Goal: Check status: Check status

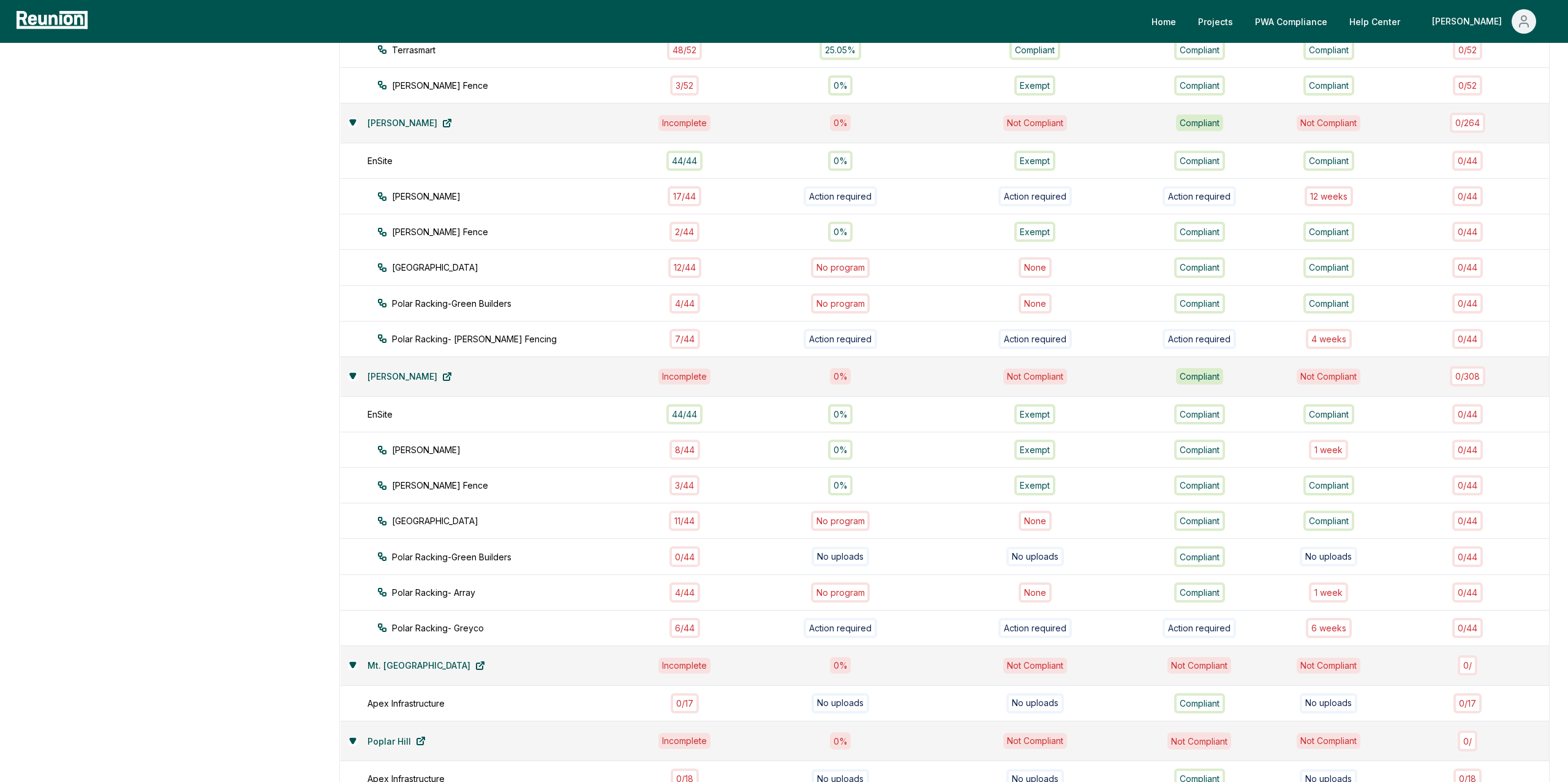
scroll to position [833, 0]
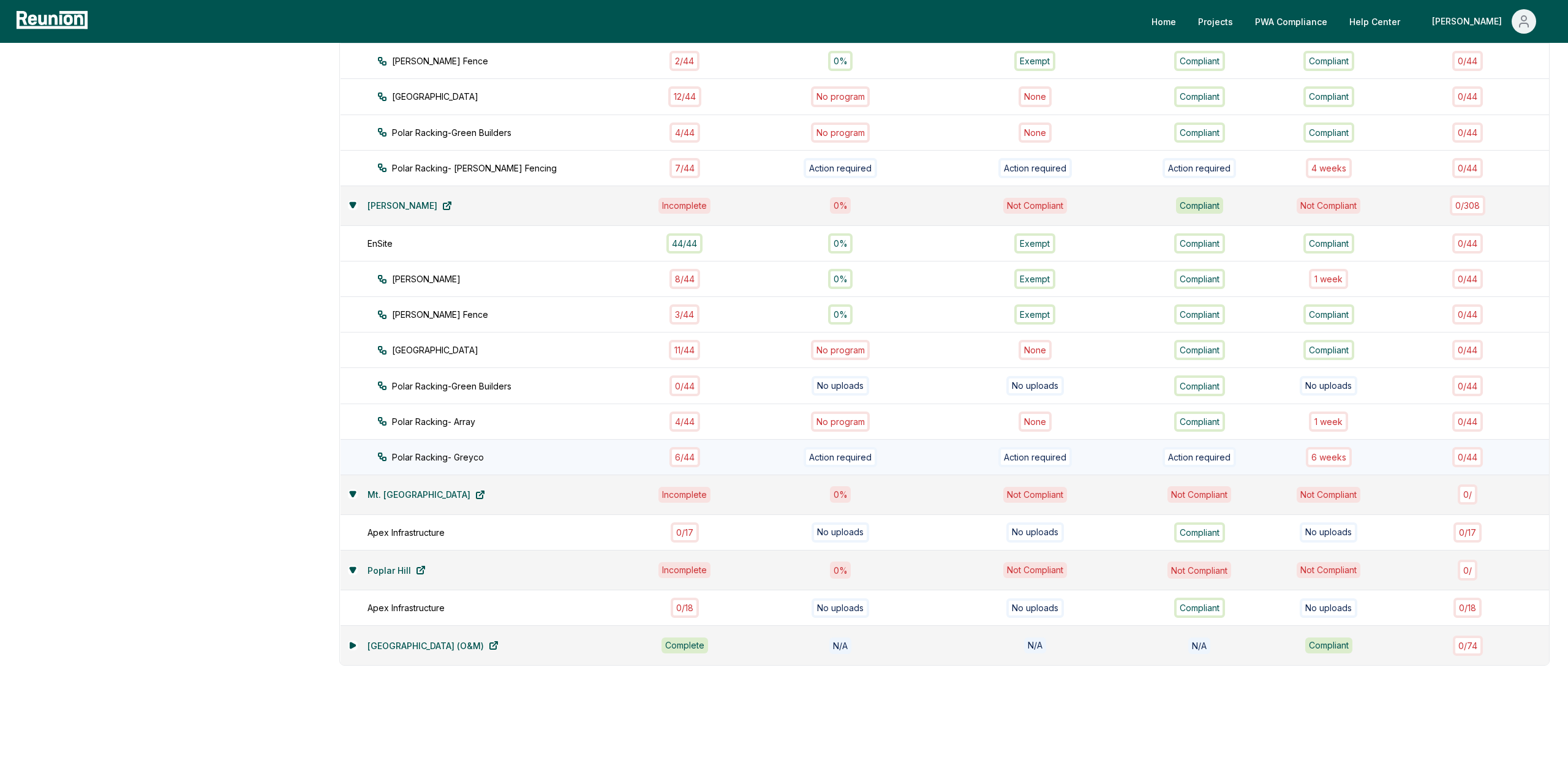
click at [1234, 454] on div "6 week s" at bounding box center [1329, 457] width 46 height 20
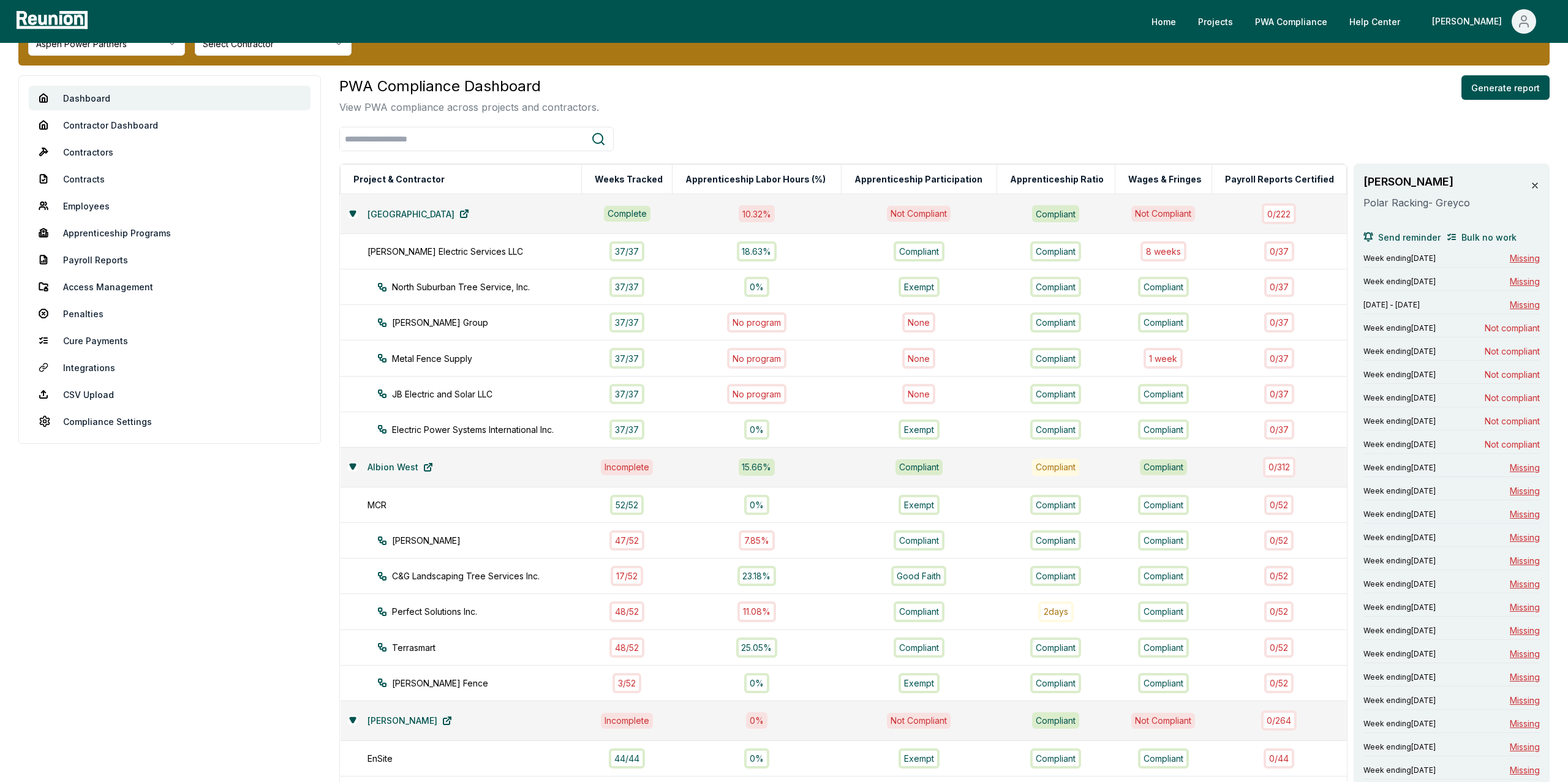
scroll to position [52, 0]
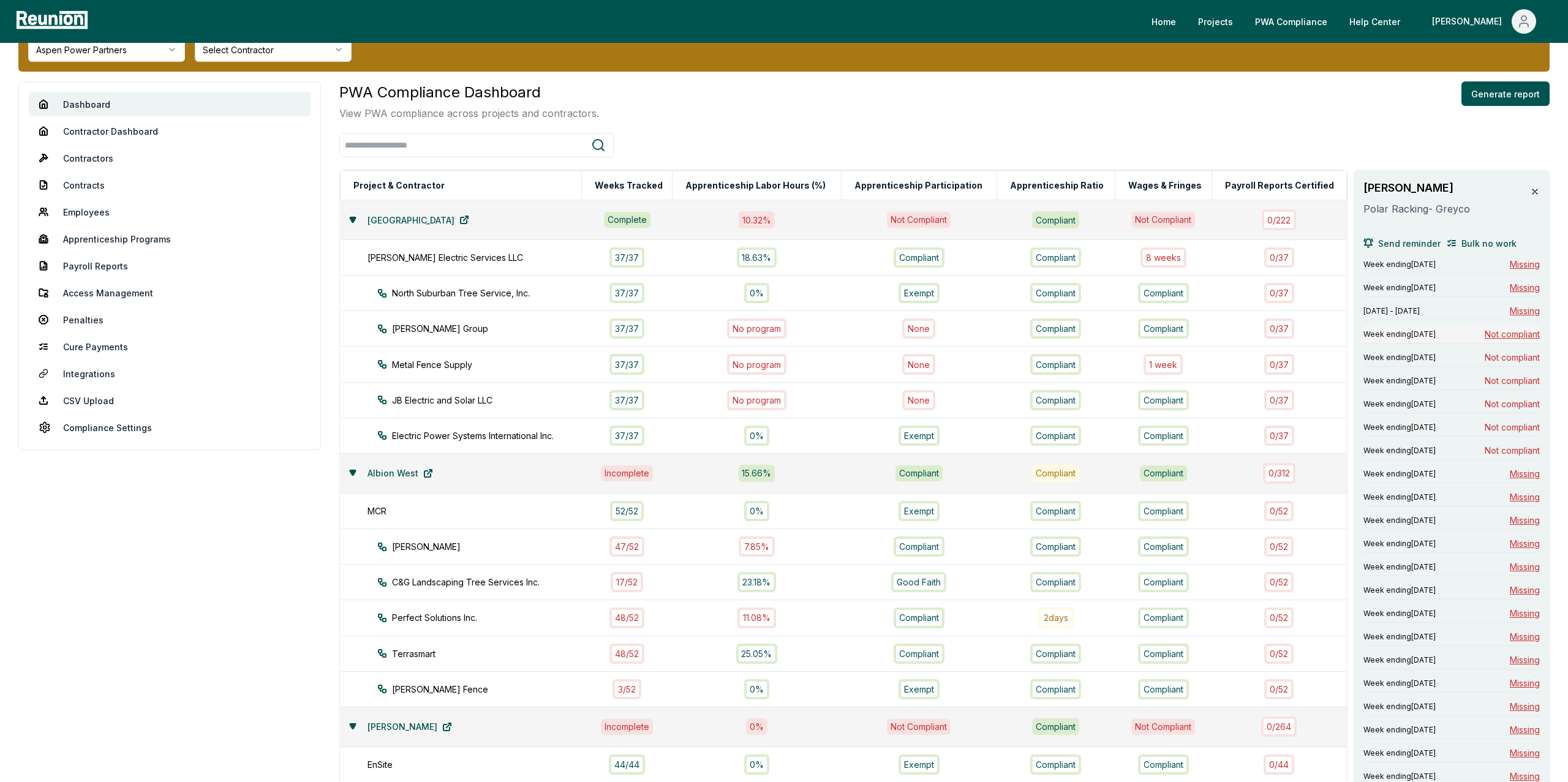
click at [1234, 338] on span "Not compliant" at bounding box center [1512, 334] width 55 height 13
click at [1234, 363] on span "Not compliant" at bounding box center [1512, 357] width 55 height 13
click at [1234, 387] on span "Not compliant" at bounding box center [1512, 380] width 55 height 13
click at [1234, 411] on span "Not compliant" at bounding box center [1512, 404] width 55 height 13
click at [1234, 425] on div "Week ending September 17, 2024 Missing Week ending September 24, 2024 Missing S…" at bounding box center [1452, 765] width 177 height 1019
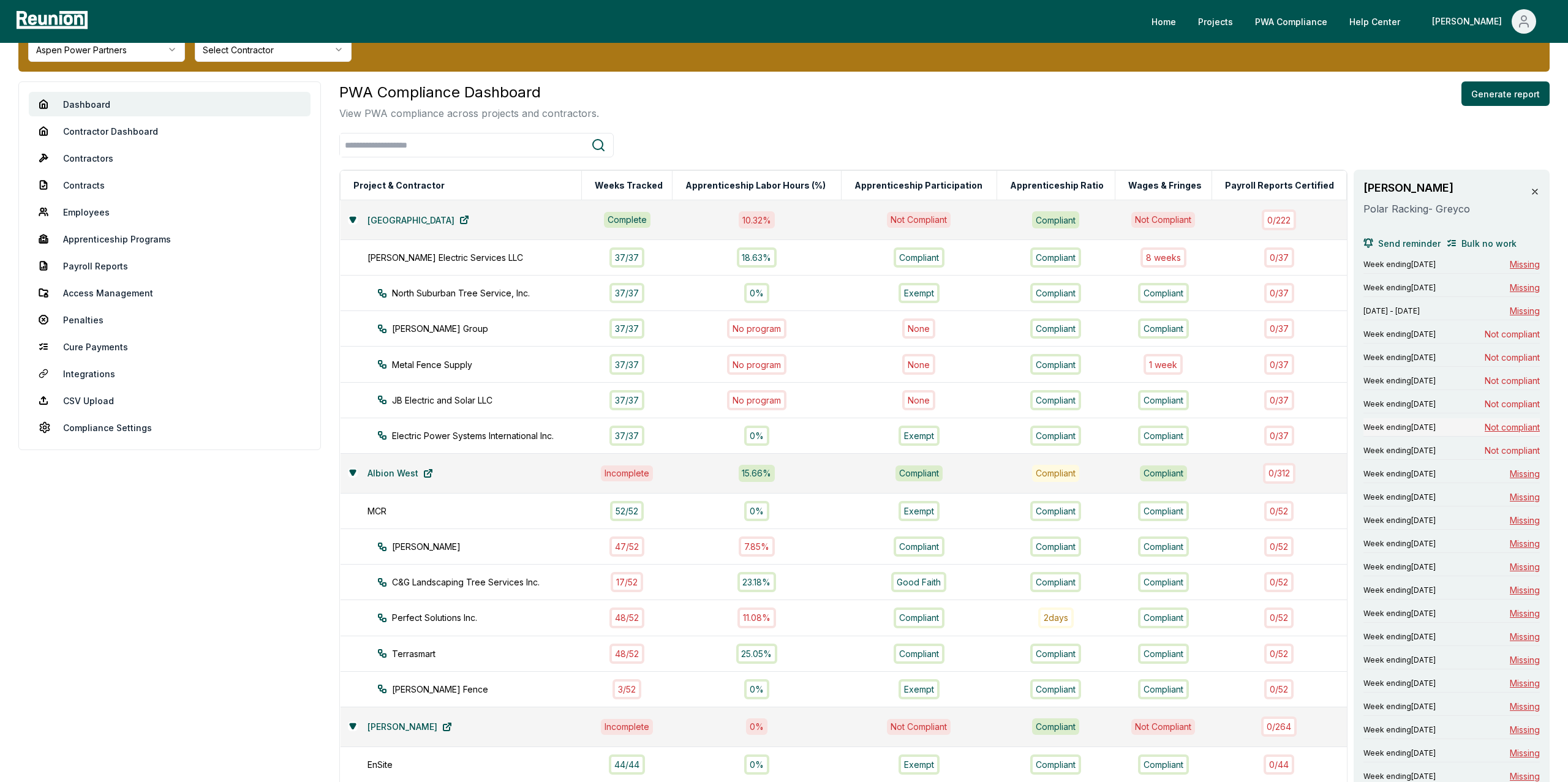
click at [1234, 433] on span "Not compliant" at bounding box center [1512, 426] width 55 height 13
click at [1234, 457] on span "Not compliant" at bounding box center [1512, 450] width 55 height 13
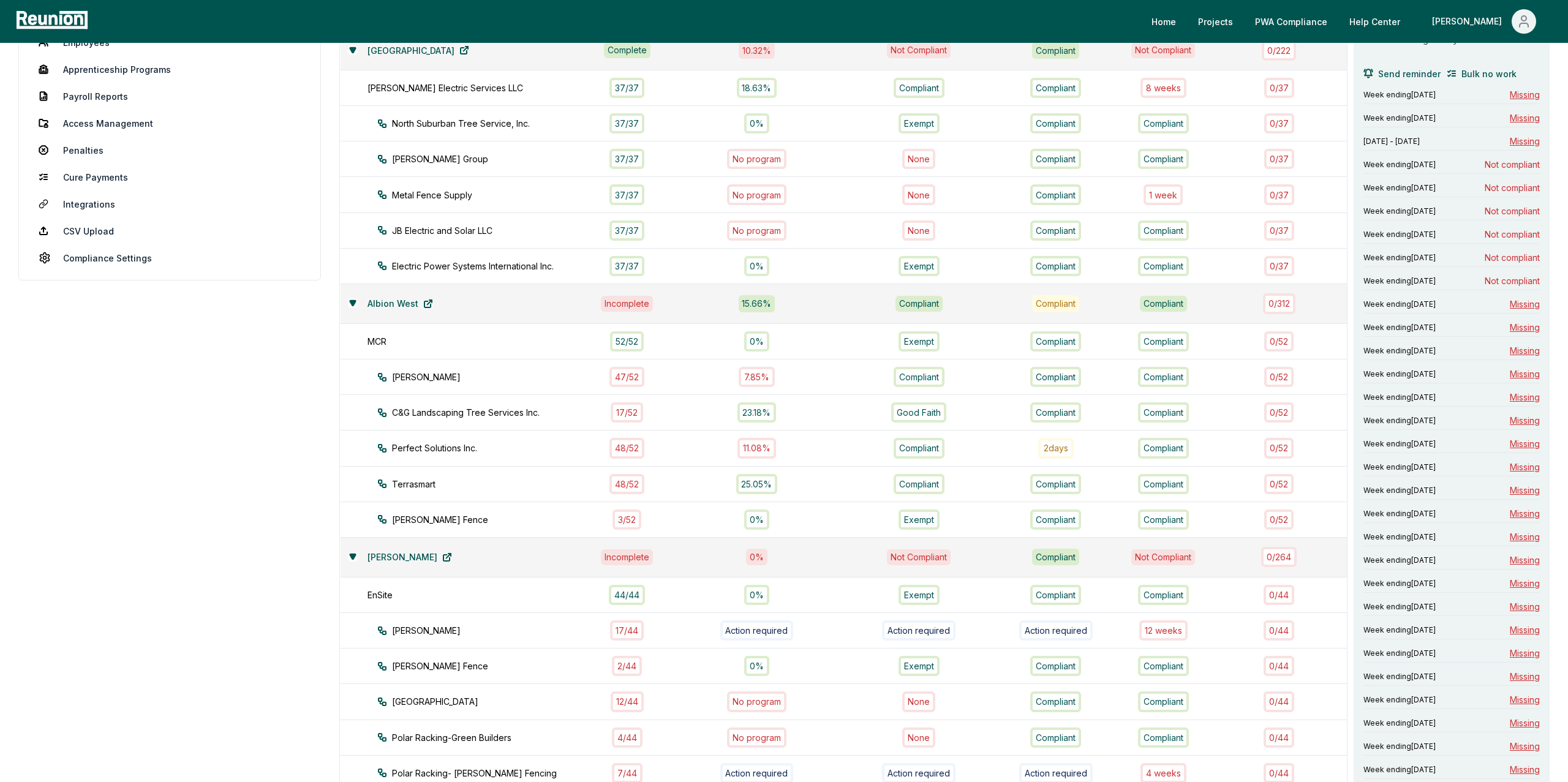
scroll to position [0, 0]
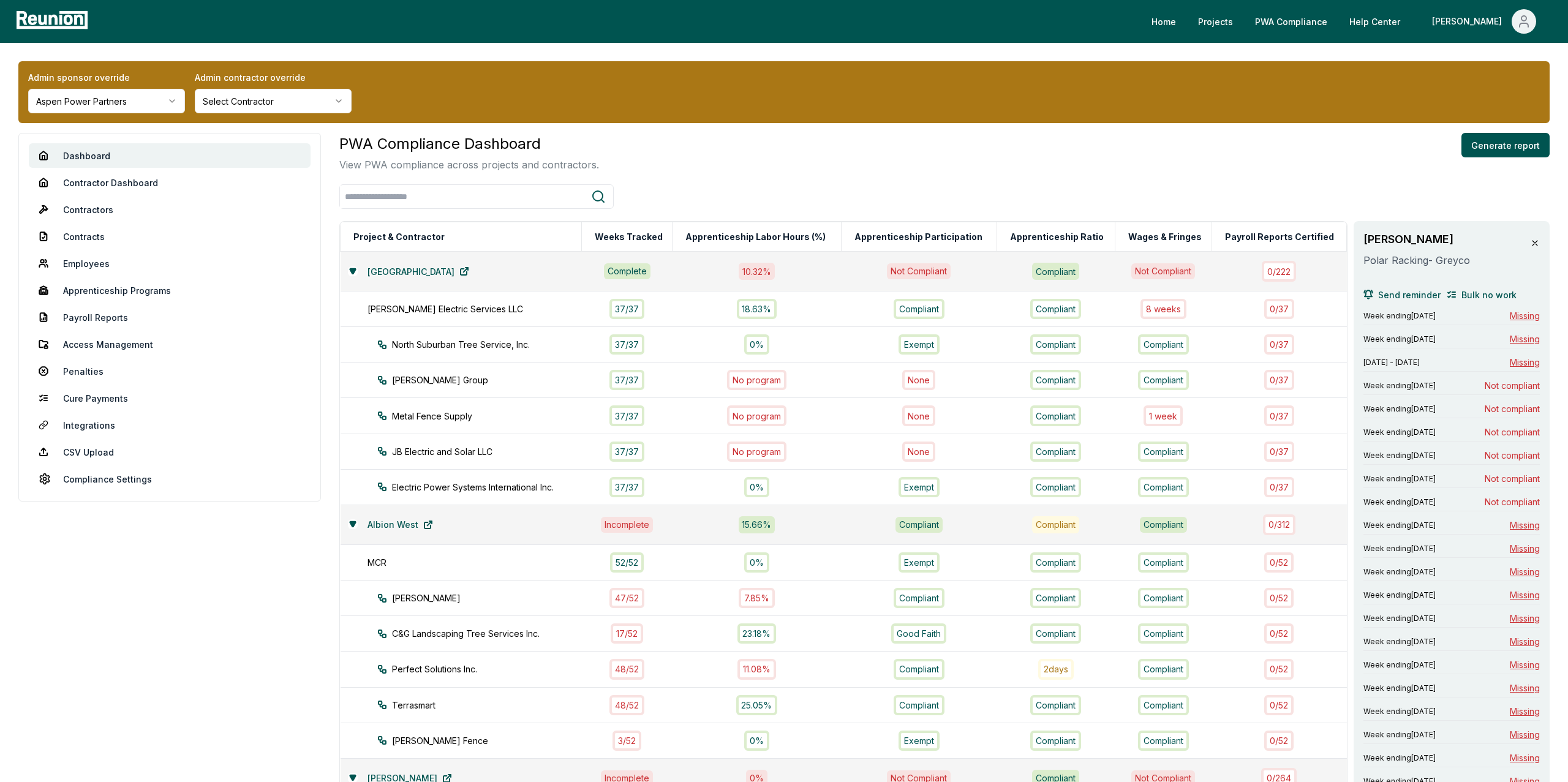
click at [1234, 244] on icon at bounding box center [1535, 243] width 10 height 10
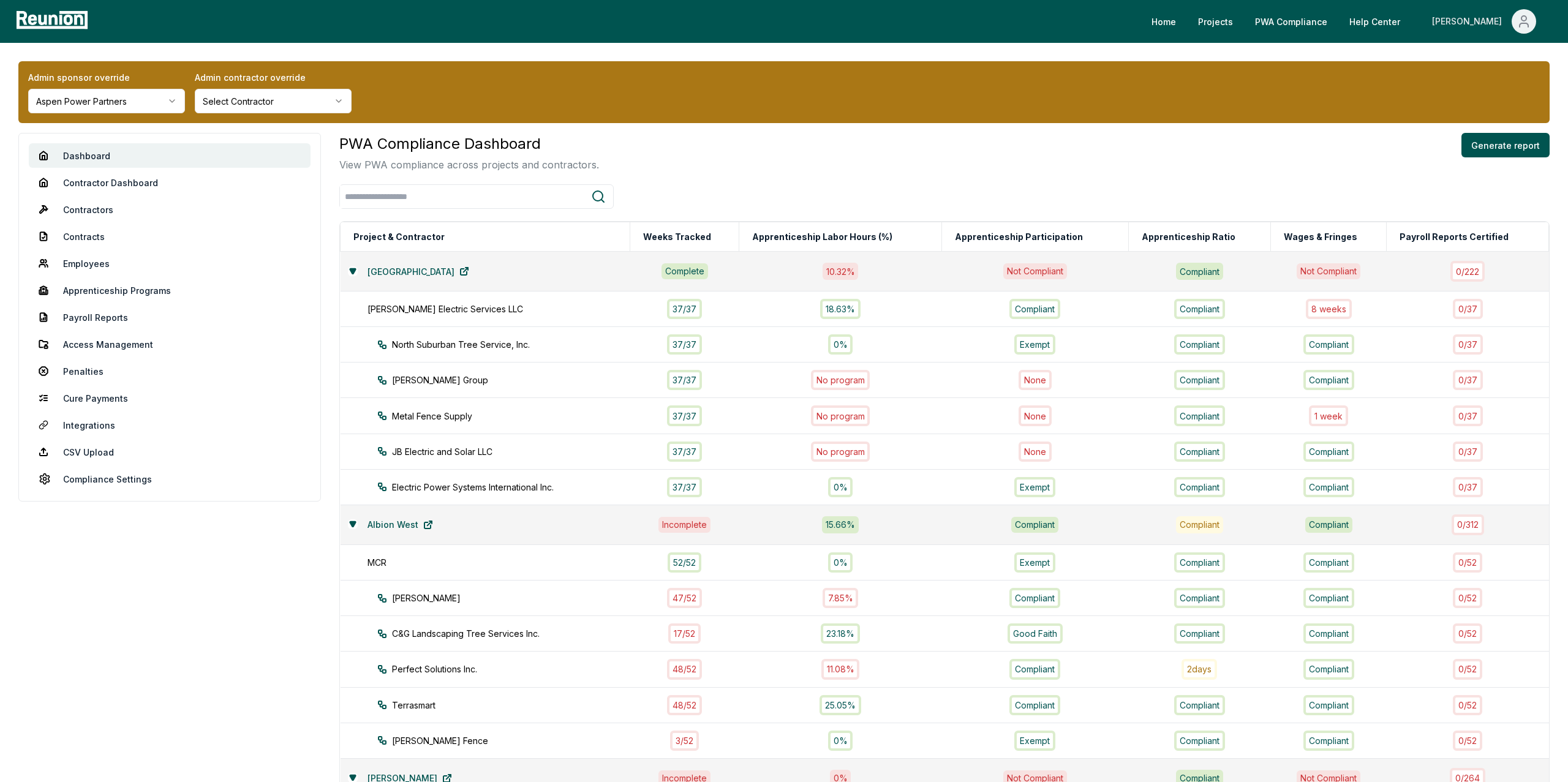
click at [1234, 17] on div "[PERSON_NAME]" at bounding box center [1468, 22] width 74 height 24
click at [1234, 131] on p "Log out" at bounding box center [1491, 135] width 31 height 15
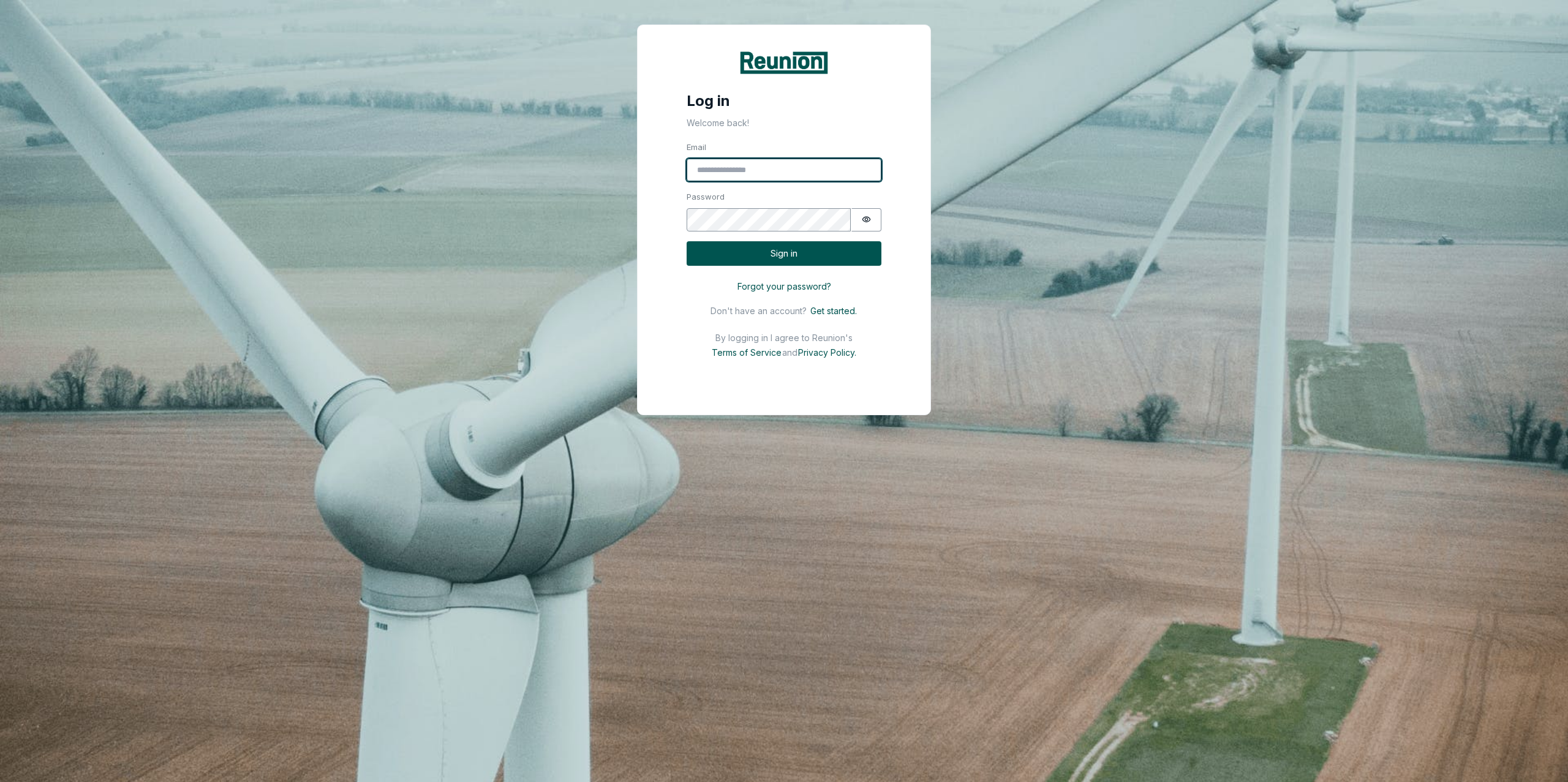
type input "**********"
click at [739, 171] on input "**********" at bounding box center [784, 170] width 195 height 24
click at [739, 171] on input "Email" at bounding box center [784, 170] width 195 height 24
type input "**********"
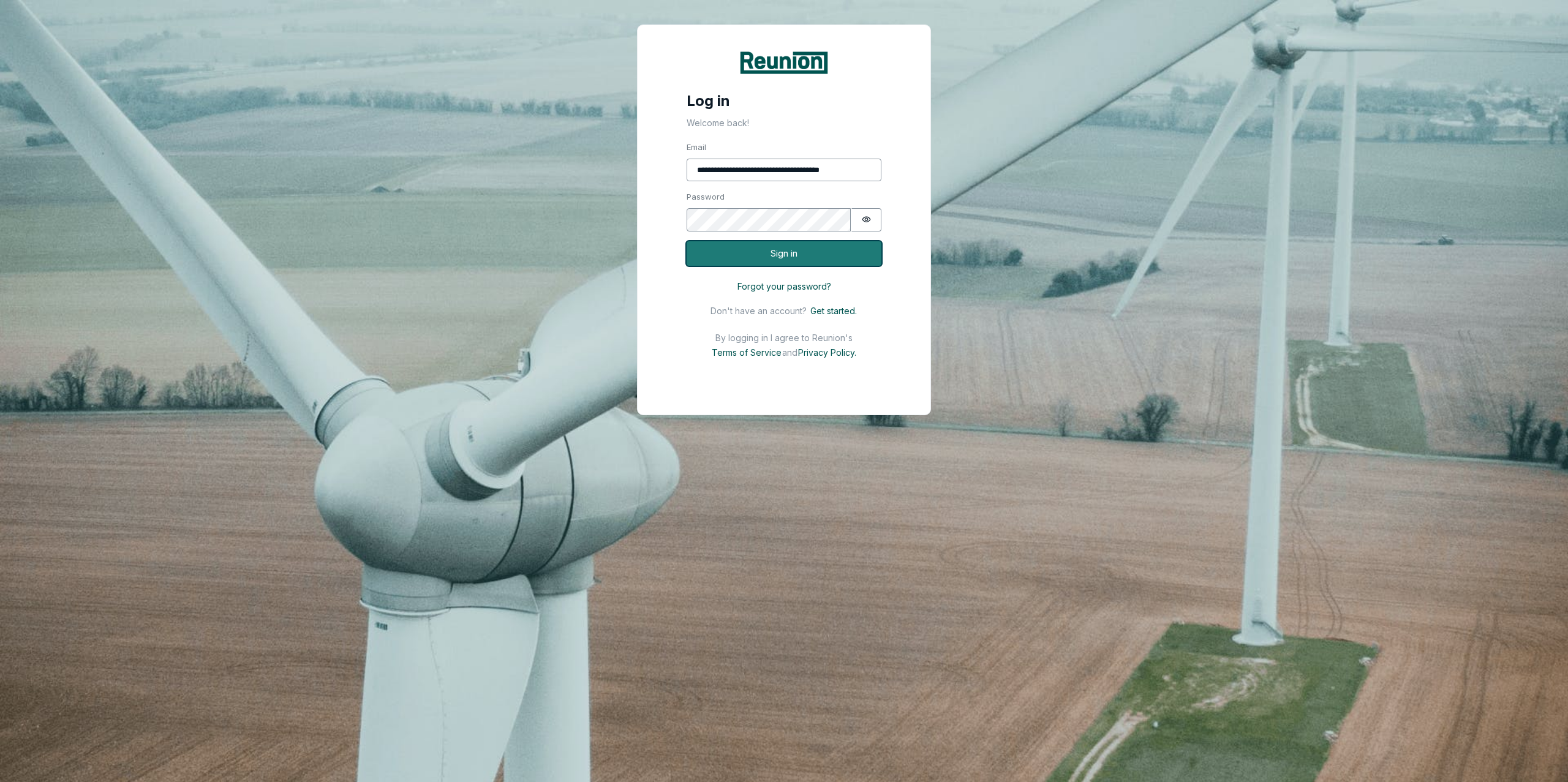
click at [773, 258] on button "Sign in" at bounding box center [784, 253] width 195 height 25
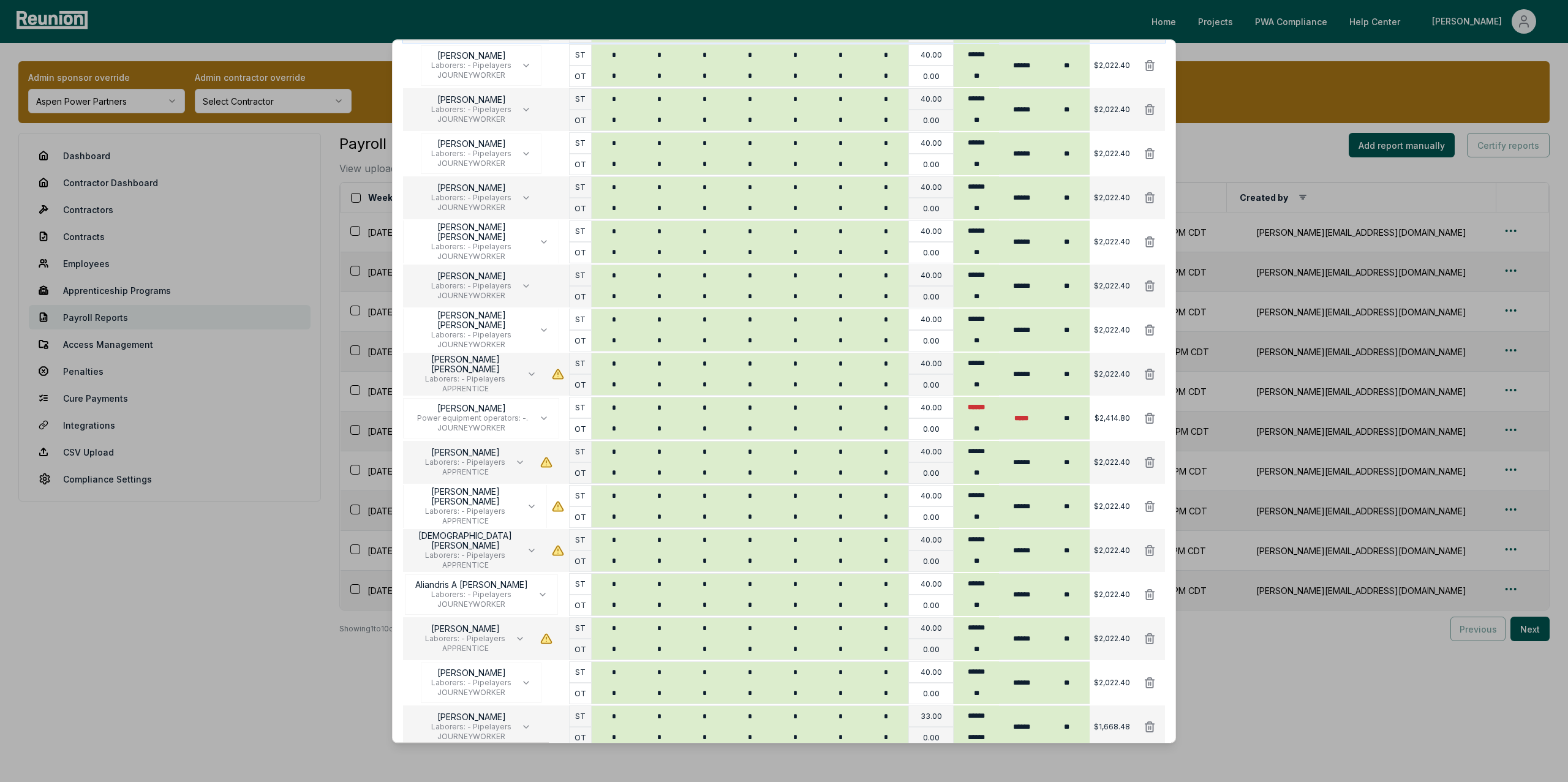
scroll to position [608, 0]
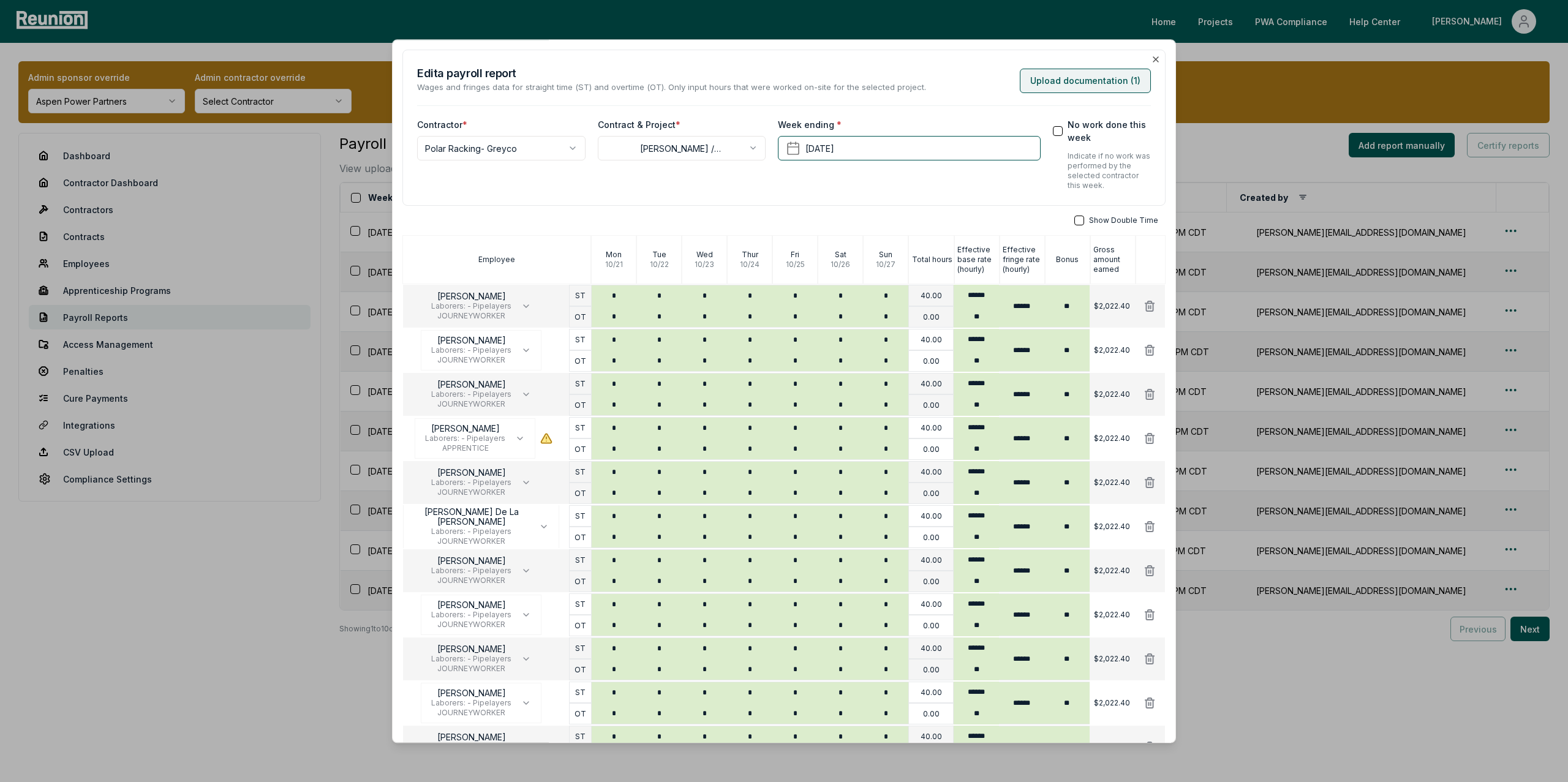
click at [1059, 87] on button "Upload documentation ( 1 )" at bounding box center [1086, 80] width 131 height 24
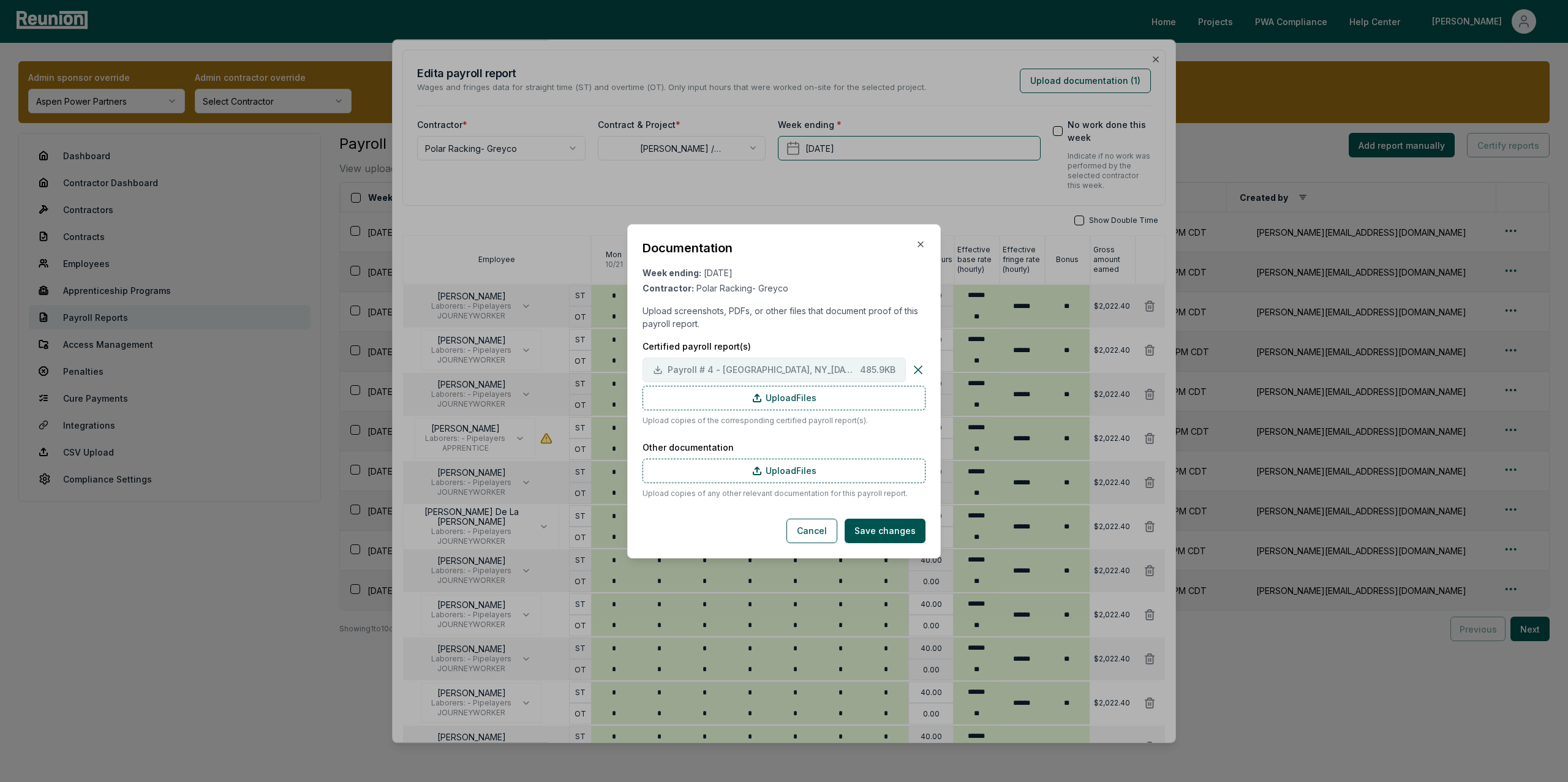
click at [691, 371] on span "Payroll # 4 - Penn Yan, NY_10-21-2024 - 10-27-2024.pdf" at bounding box center [761, 370] width 187 height 13
click at [929, 246] on div "Documentation Week ending: October 27, 2024 Contractor: Polar Racking- Greyco U…" at bounding box center [784, 391] width 314 height 335
click at [920, 245] on icon "button" at bounding box center [920, 245] width 5 height 5
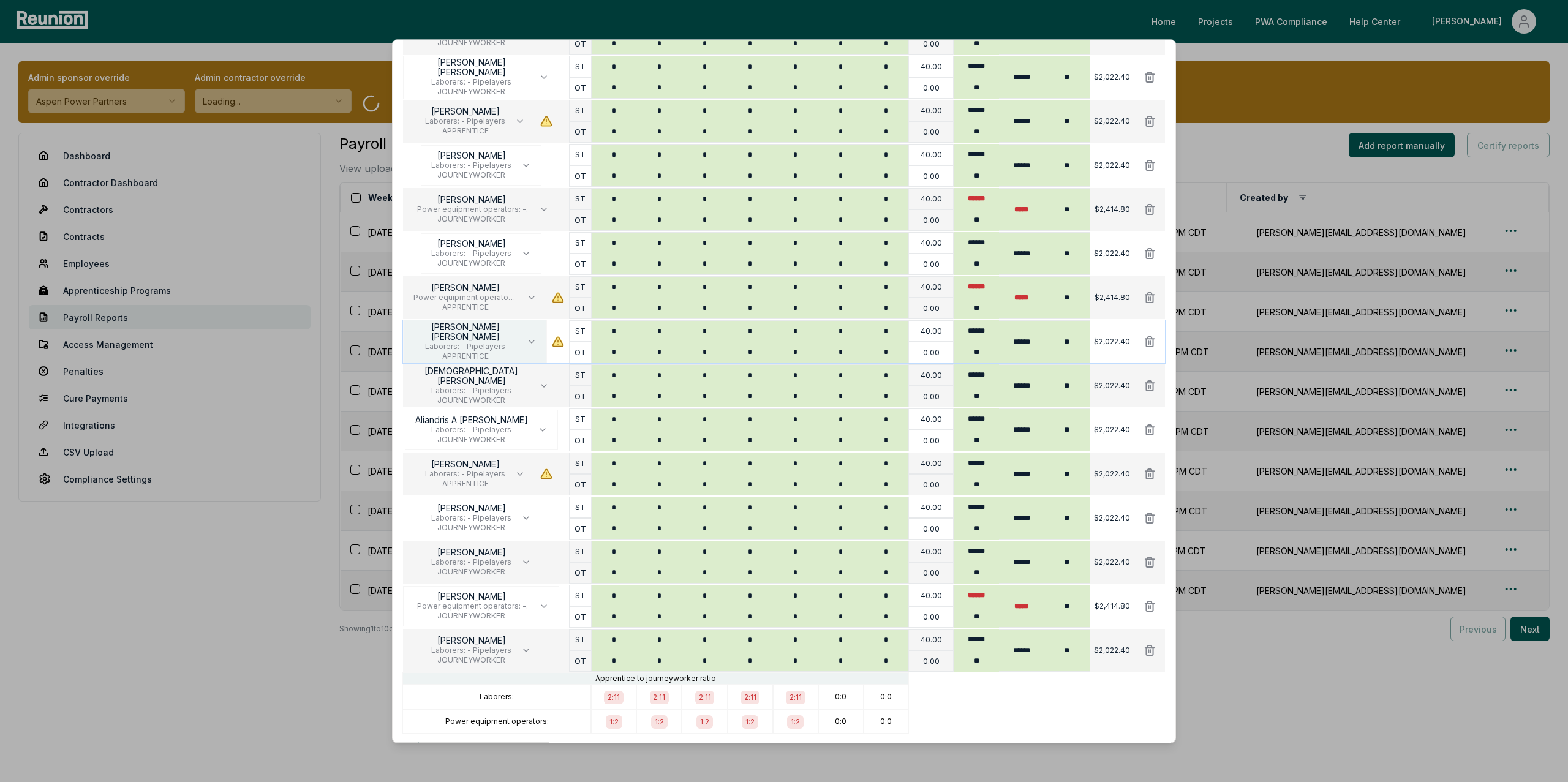
scroll to position [941, 0]
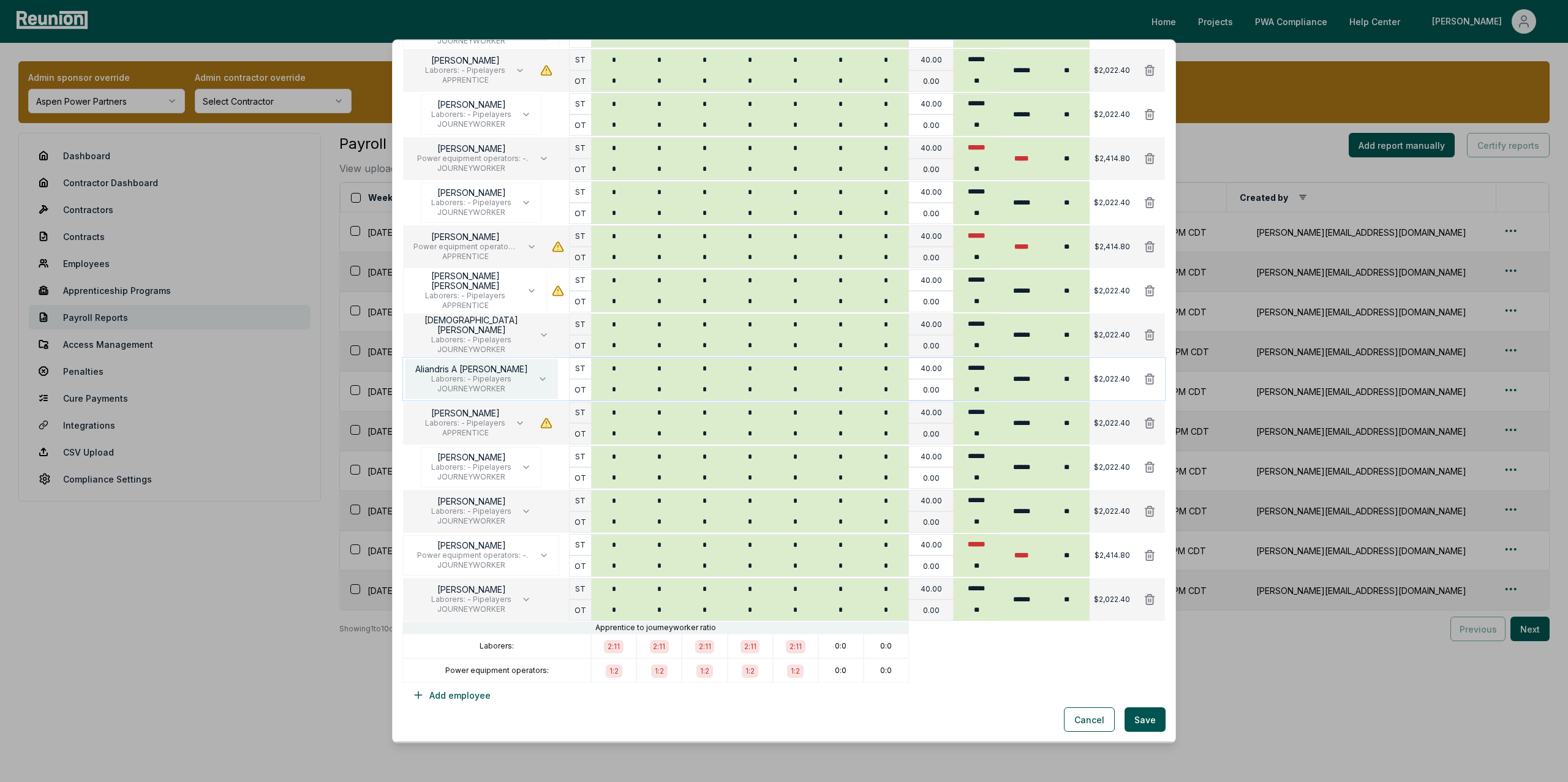
click at [554, 396] on button "Aliandris A Pineiro Gonzalez Laborers: - Pipelayers JOURNEYWORKER" at bounding box center [481, 379] width 153 height 40
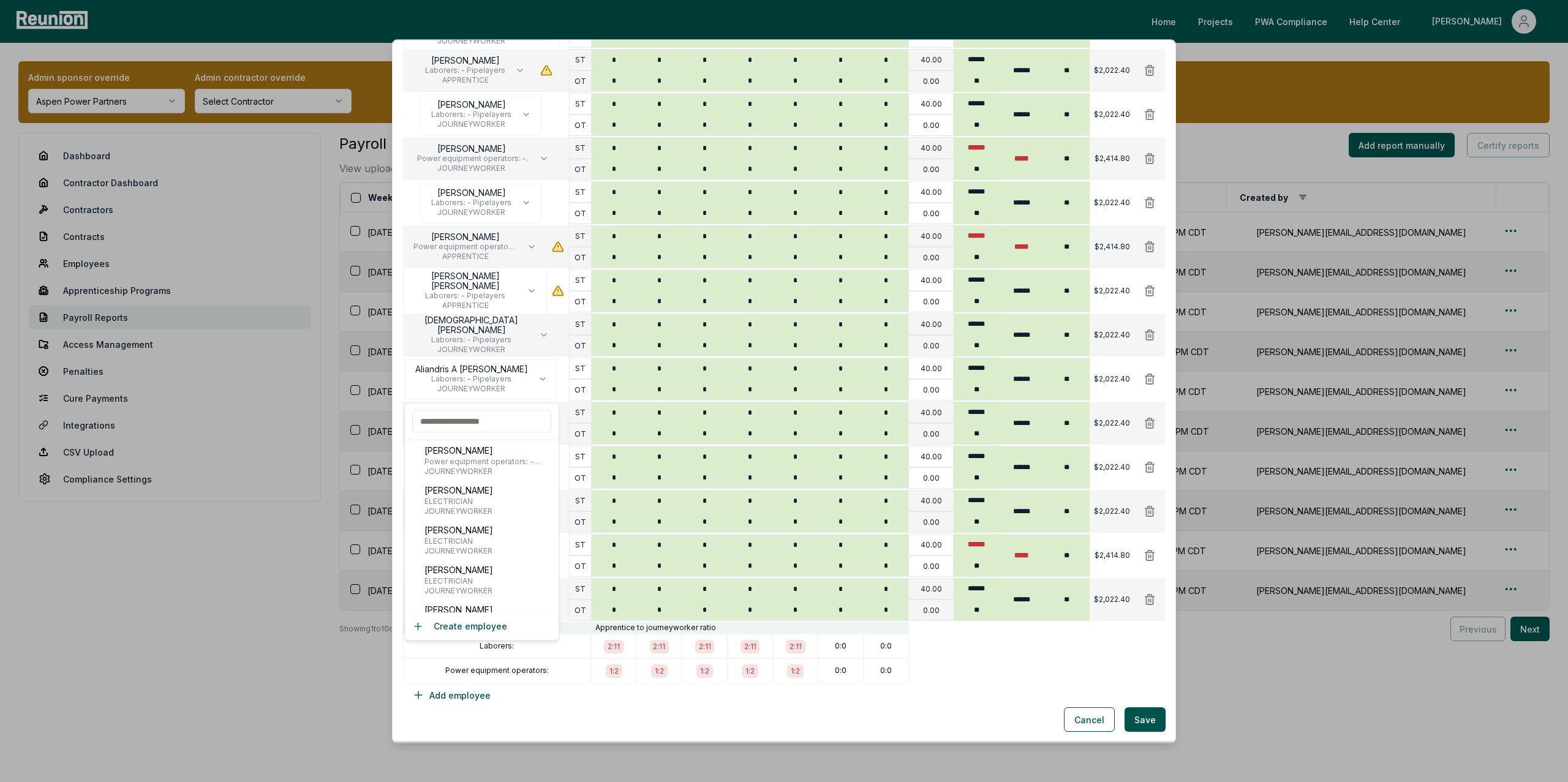
click at [497, 732] on div "**********" at bounding box center [784, 391] width 784 height 703
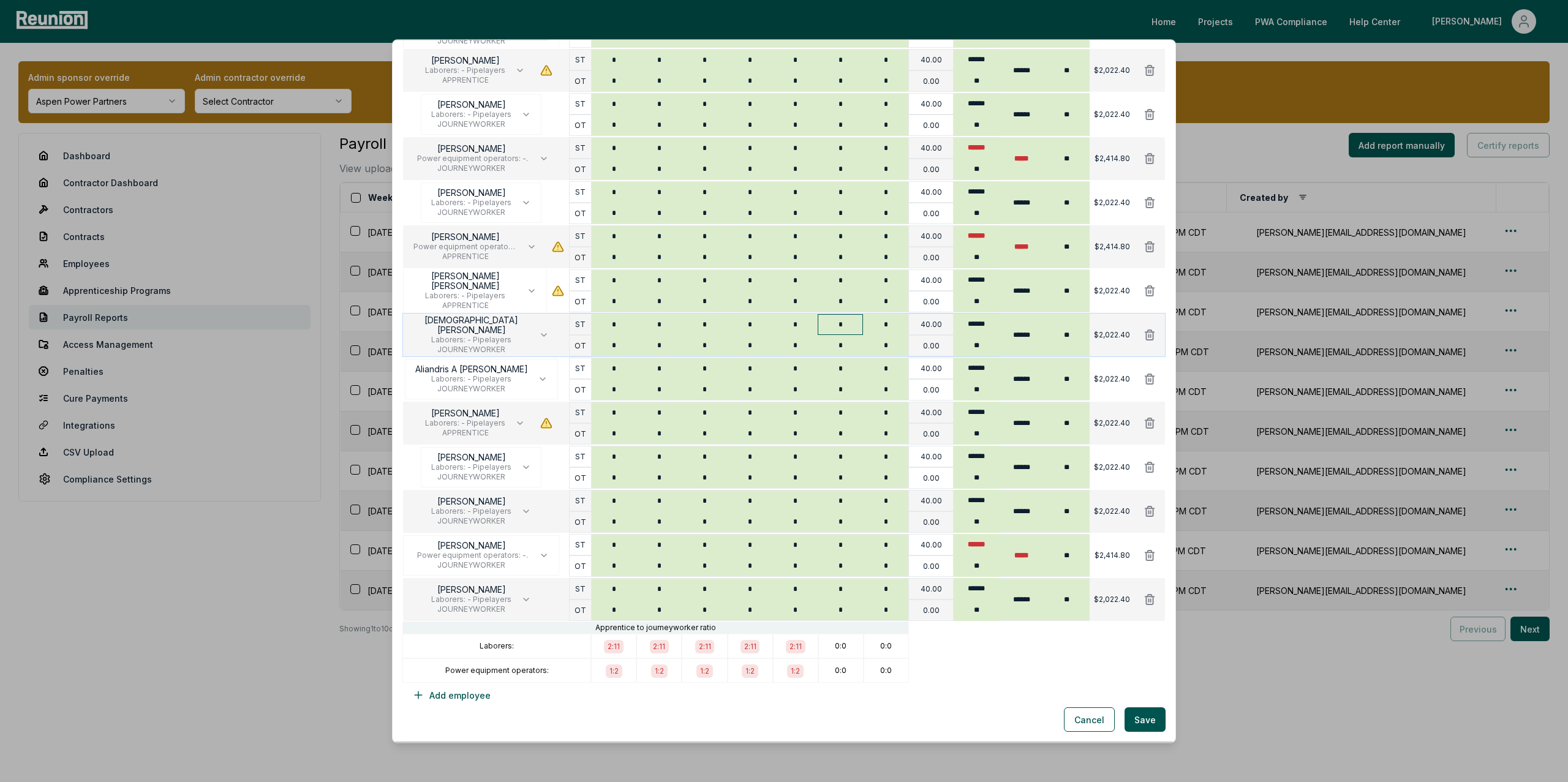
scroll to position [0, 0]
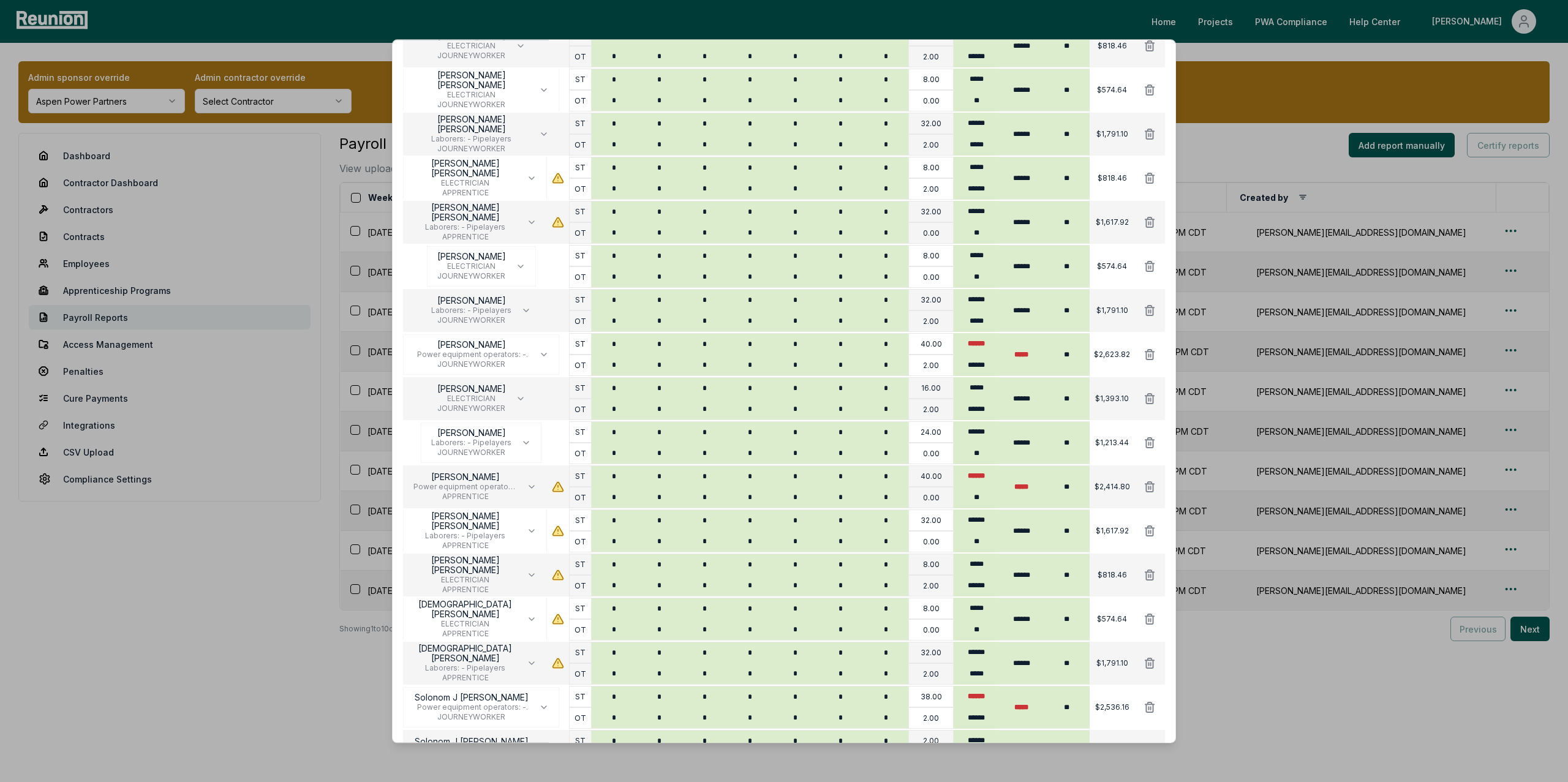
scroll to position [2288, 0]
